Goal: Information Seeking & Learning: Understand process/instructions

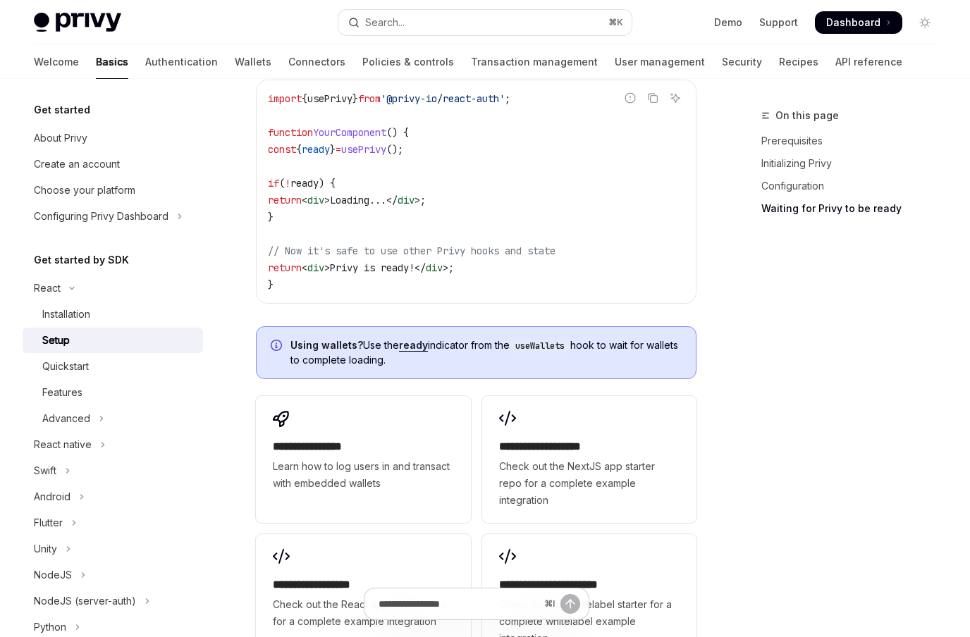
scroll to position [1545, 0]
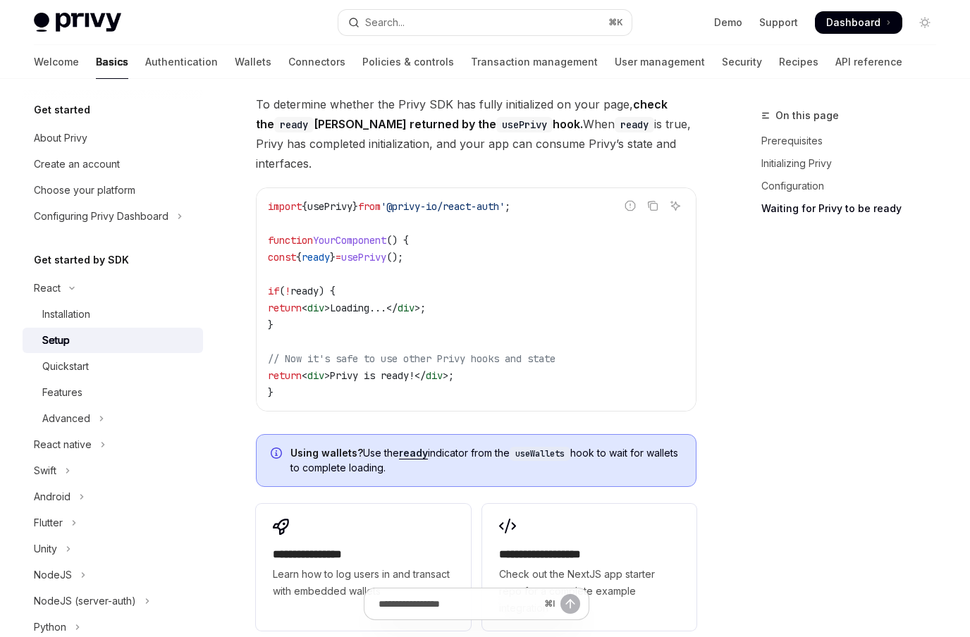
type textarea "*"
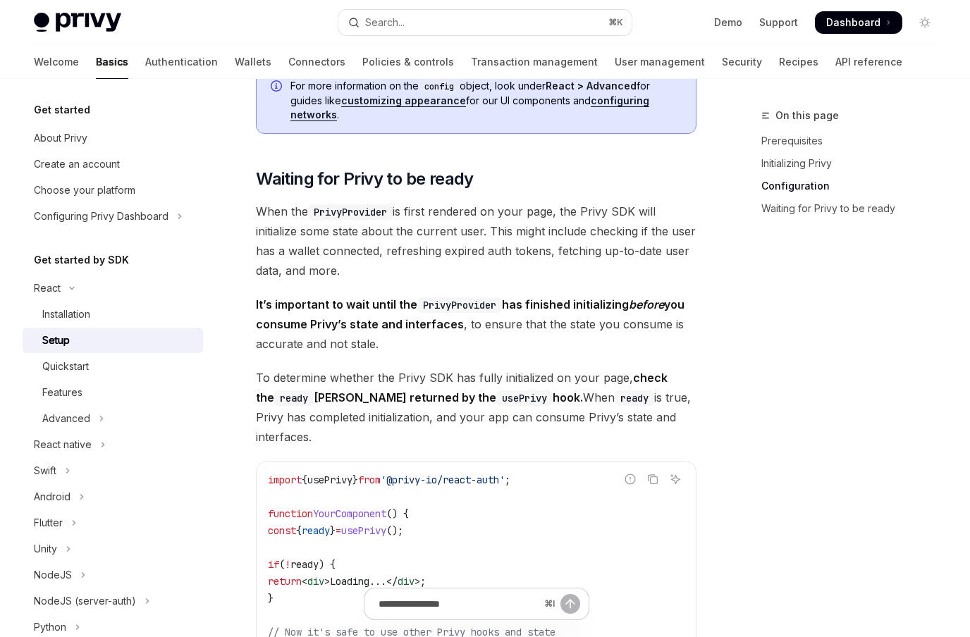
scroll to position [1048, 0]
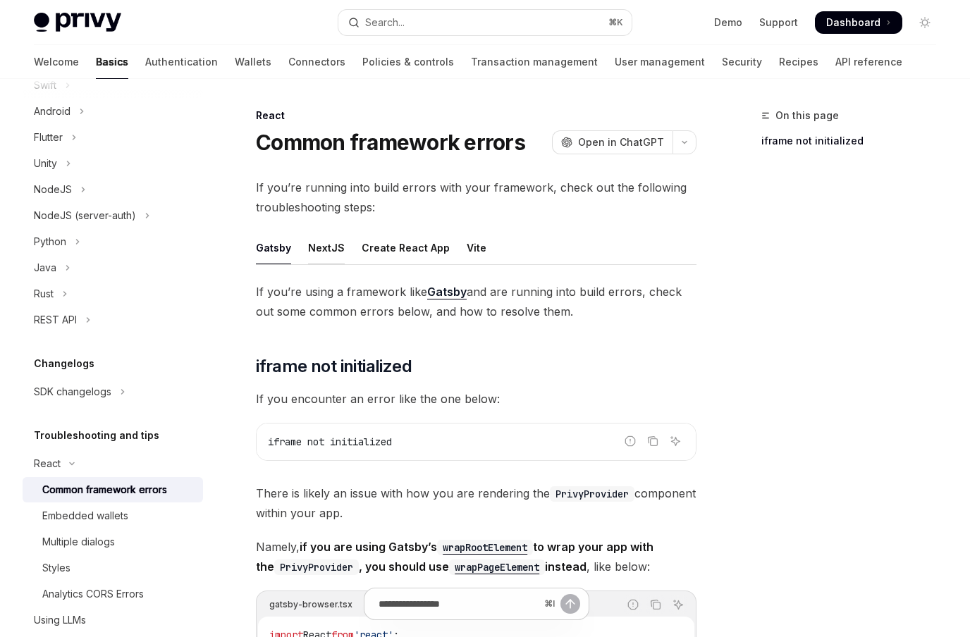
click at [326, 251] on div "NextJS" at bounding box center [326, 247] width 37 height 33
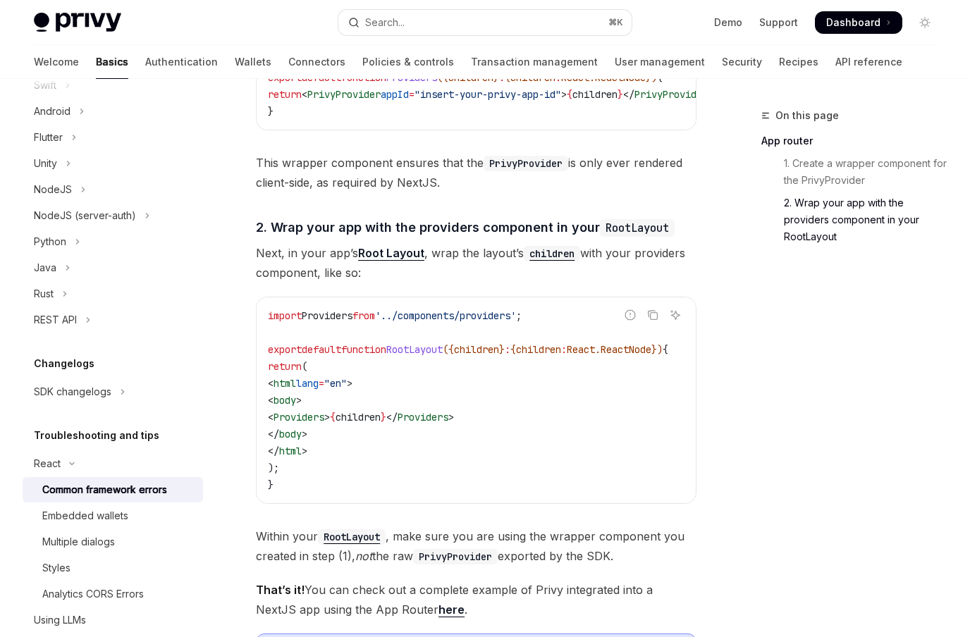
scroll to position [916, 0]
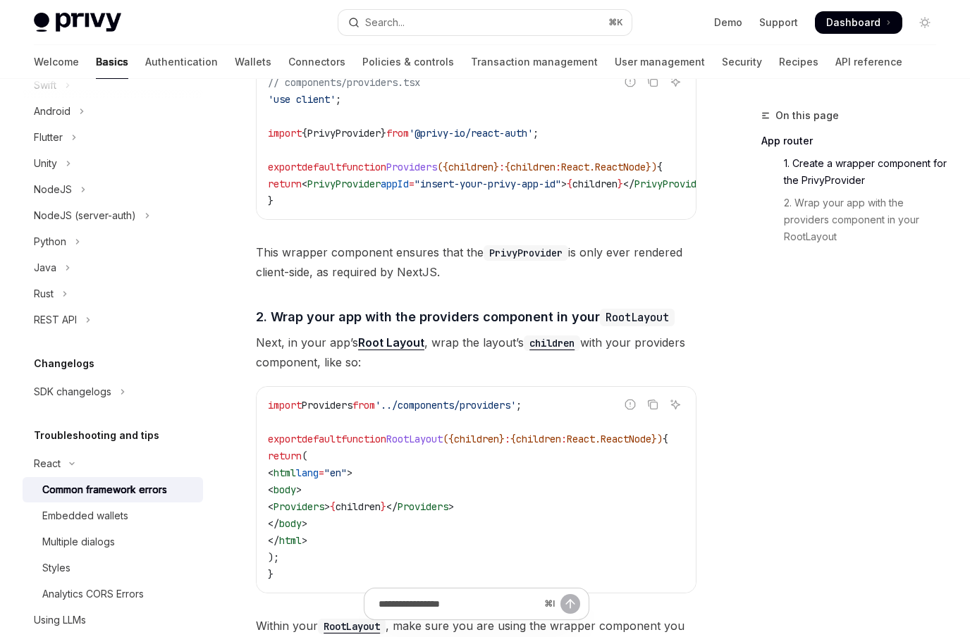
type textarea "*"
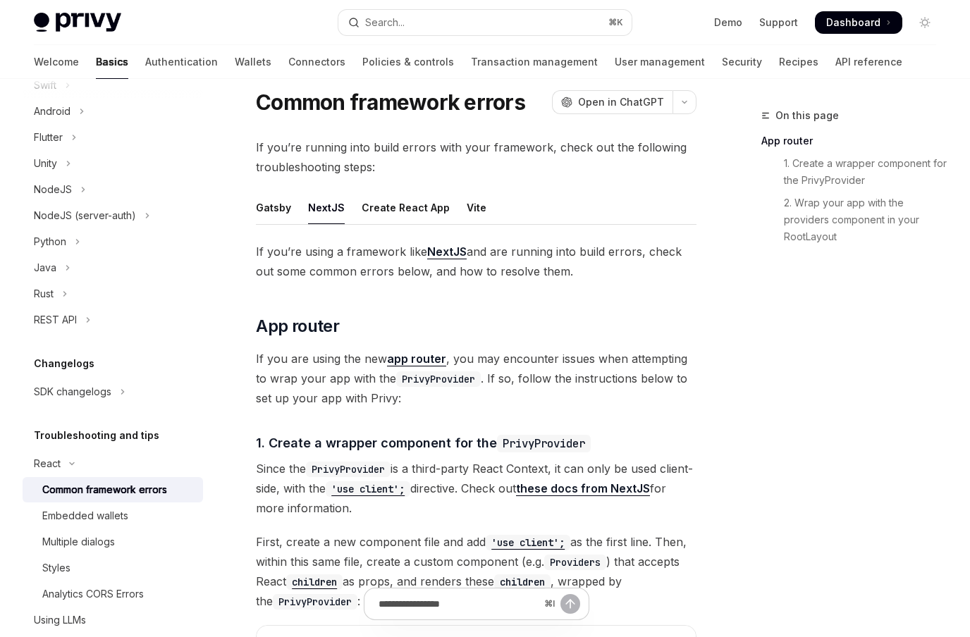
scroll to position [0, 0]
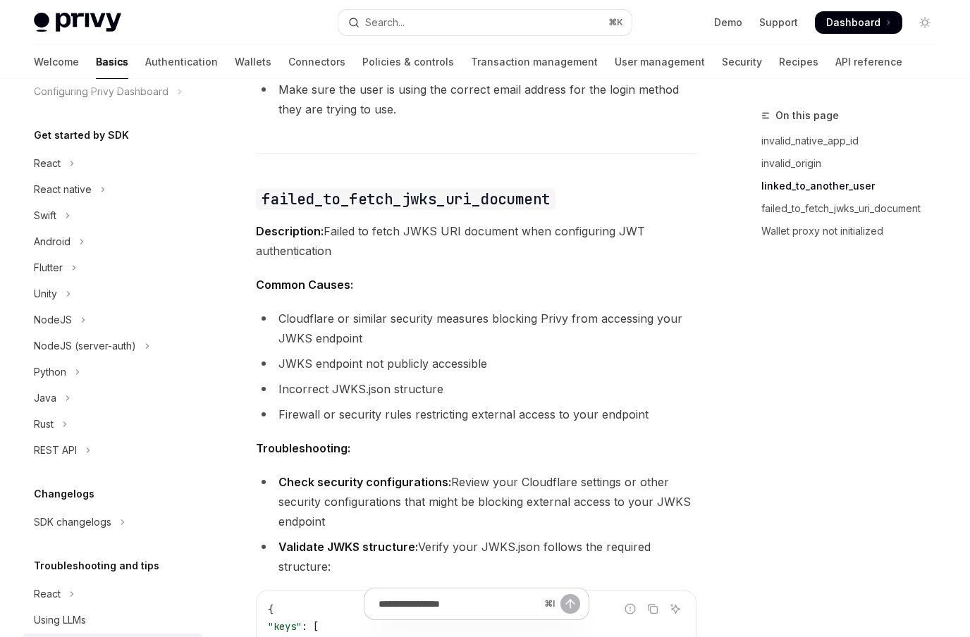
scroll to position [1641, 0]
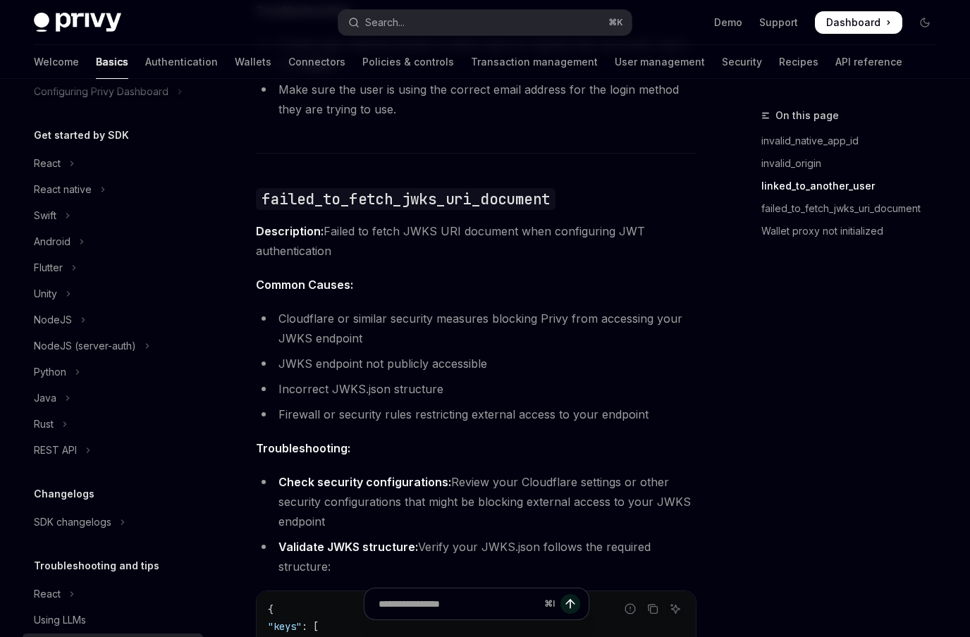
type textarea "*"
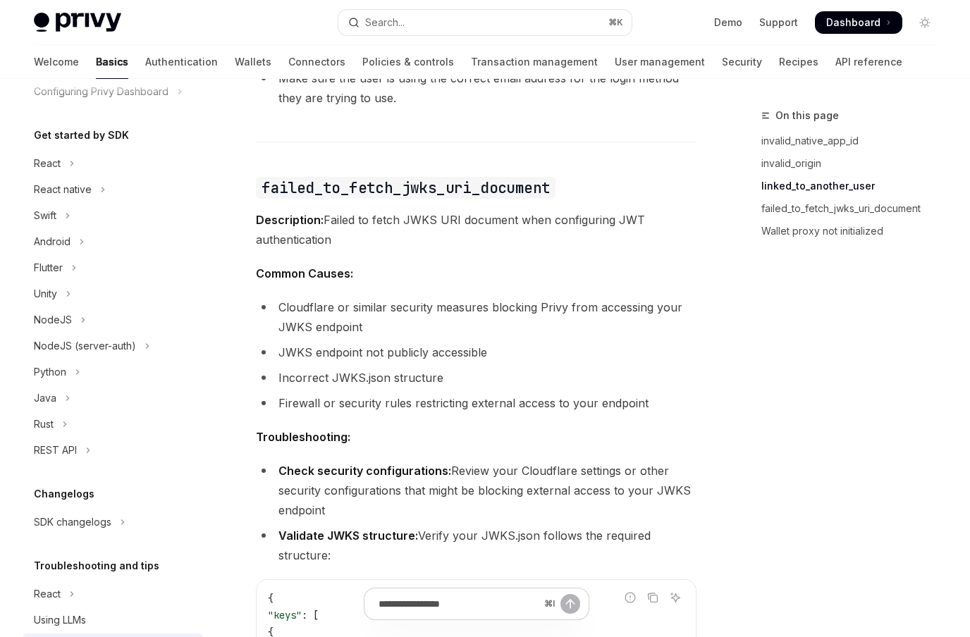
scroll to position [0, 0]
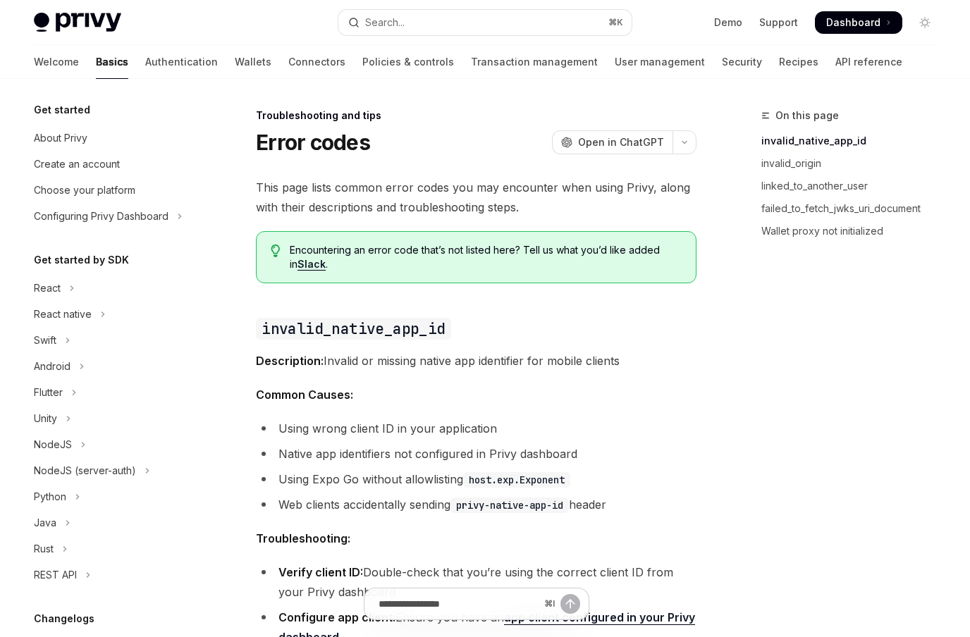
scroll to position [175, 0]
